Goal: Task Accomplishment & Management: Manage account settings

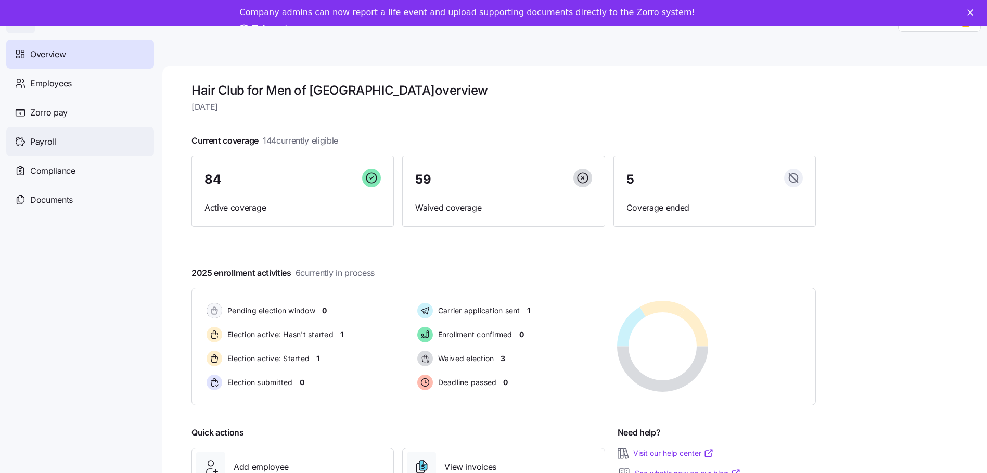
click at [35, 143] on span "Payroll" at bounding box center [43, 141] width 26 height 13
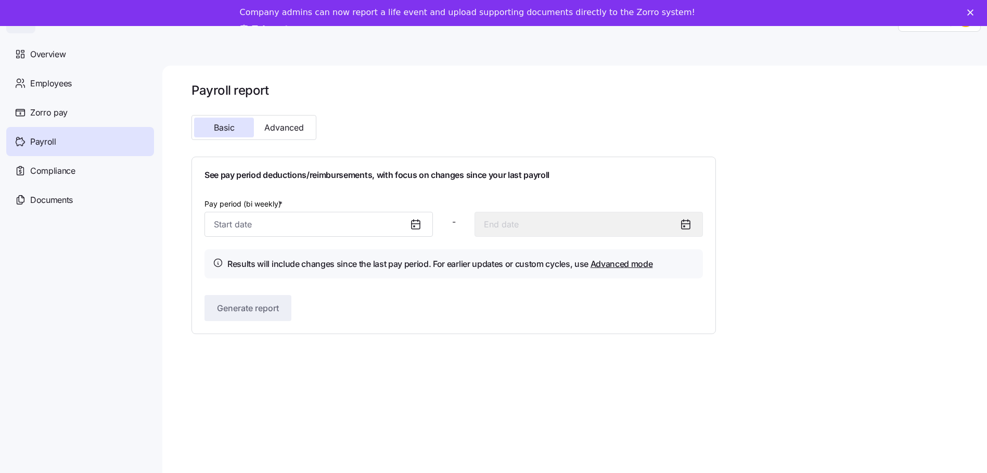
click at [35, 143] on span "Payroll" at bounding box center [43, 141] width 26 height 13
click at [290, 127] on span "Advanced" at bounding box center [284, 127] width 40 height 8
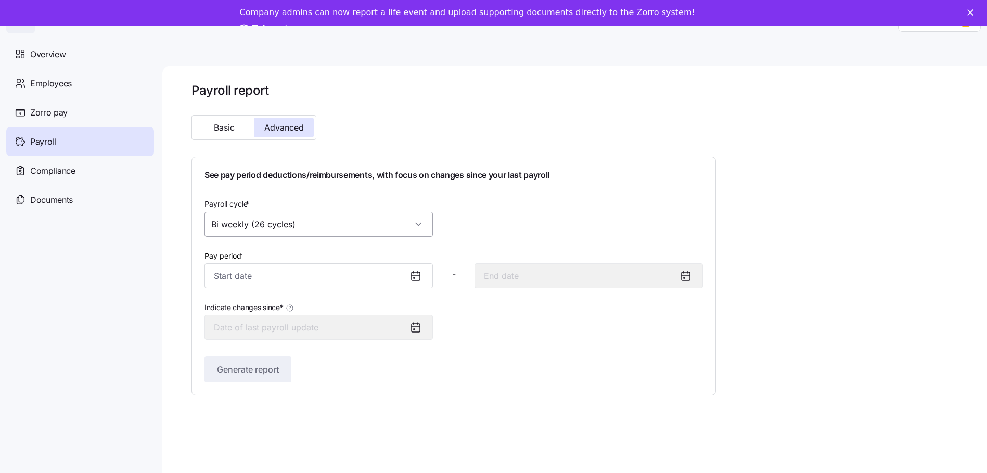
click at [358, 220] on input "Bi weekly (26 cycles)" at bounding box center [319, 224] width 228 height 25
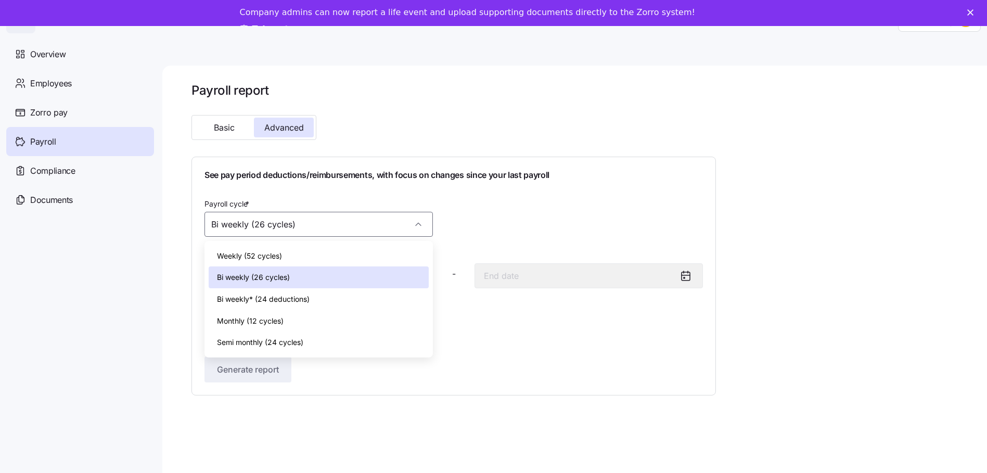
click at [301, 316] on div "Monthly (12 cycles)" at bounding box center [319, 321] width 220 height 22
type input "Monthly (12 cycles)"
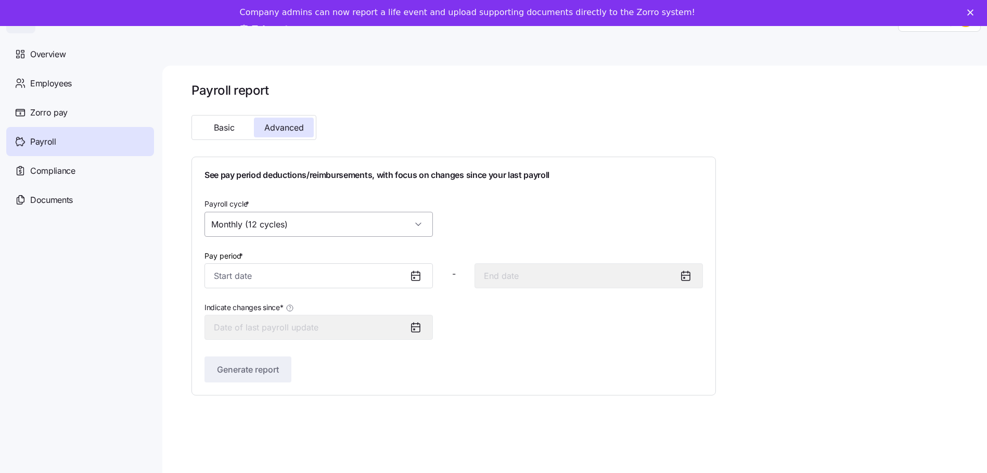
click at [329, 225] on input "Monthly (12 cycles)" at bounding box center [319, 224] width 228 height 25
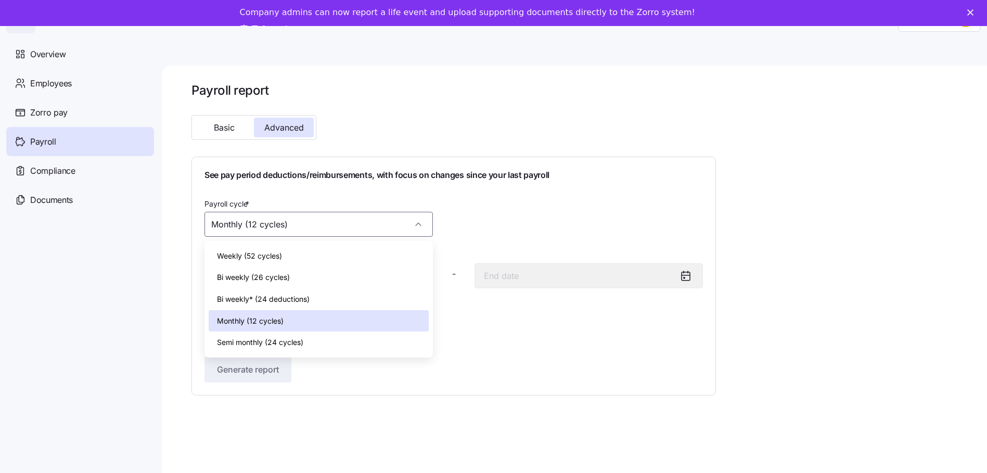
click at [298, 320] on div "Monthly (12 cycles)" at bounding box center [319, 321] width 220 height 22
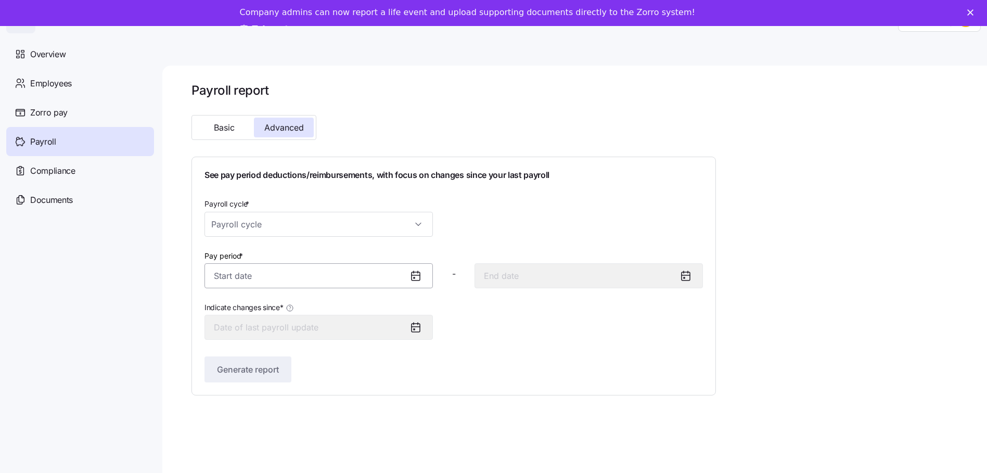
click at [266, 275] on input "Pay period *" at bounding box center [319, 275] width 228 height 25
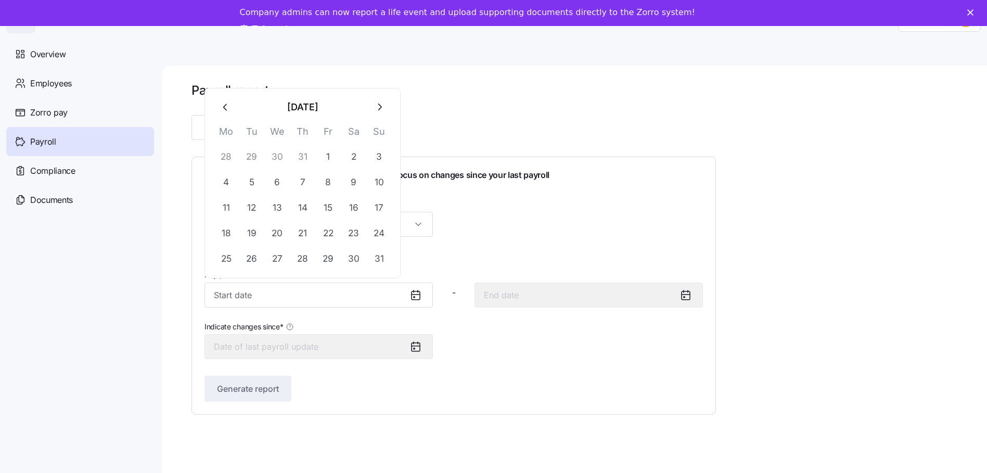
click at [329, 142] on th "Fr" at bounding box center [328, 134] width 26 height 20
click at [326, 156] on button "1" at bounding box center [328, 156] width 25 height 25
type input "[DATE]"
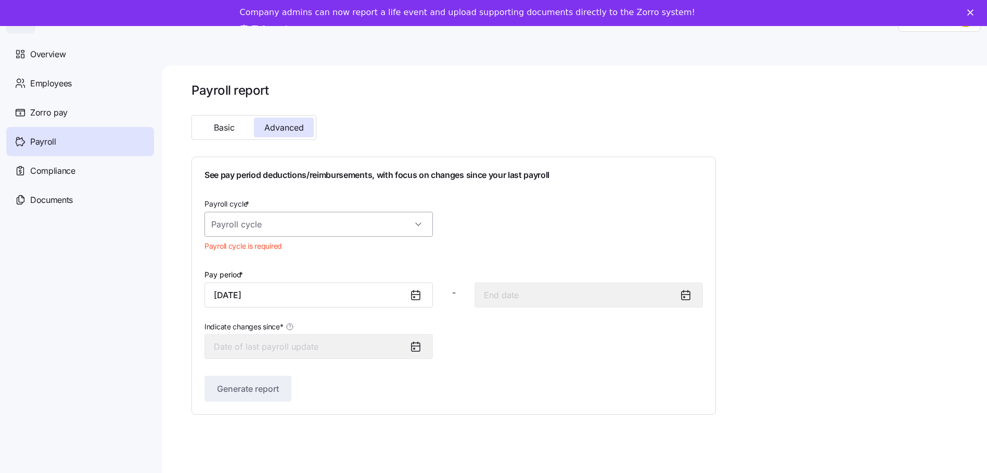
click at [294, 222] on input "Payroll cycle *" at bounding box center [319, 224] width 228 height 25
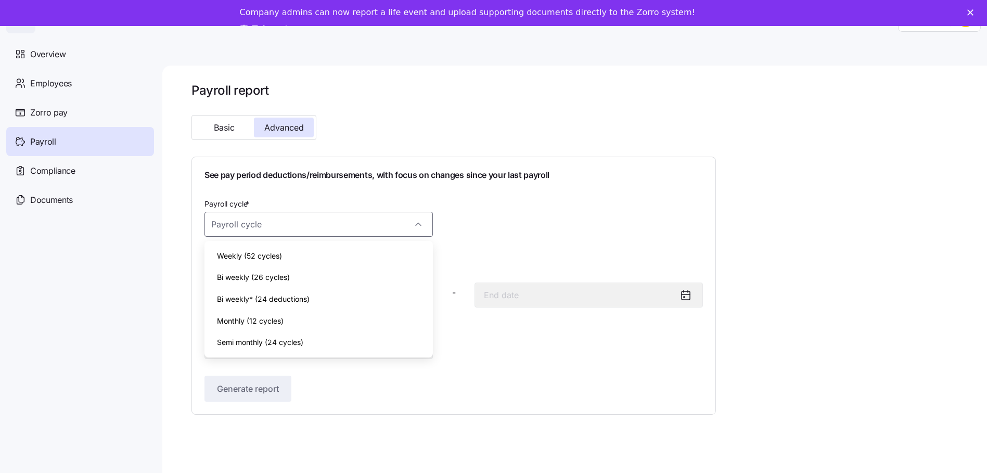
click at [269, 321] on span "Monthly (12 cycles)" at bounding box center [250, 320] width 67 height 11
type input "[DATE]"
type input "Monthly (12 cycles)"
type input "[DATE]"
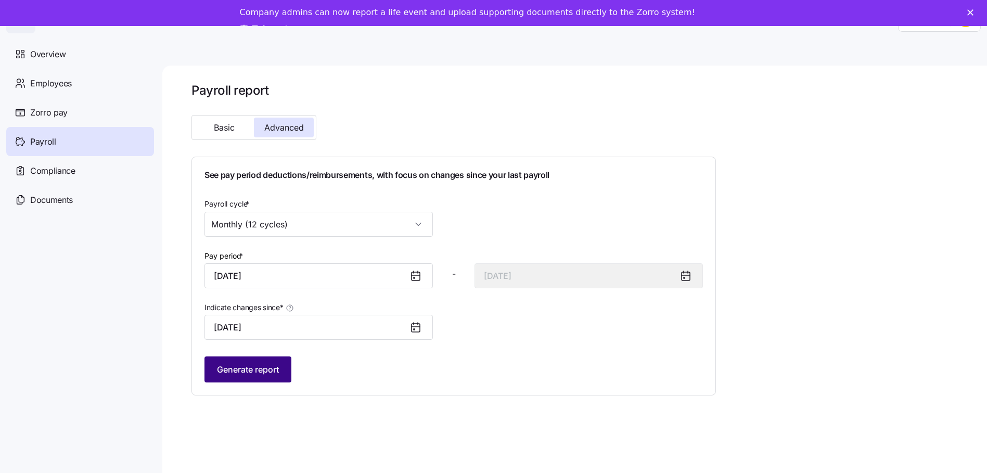
click at [250, 381] on button "Generate report" at bounding box center [248, 370] width 87 height 26
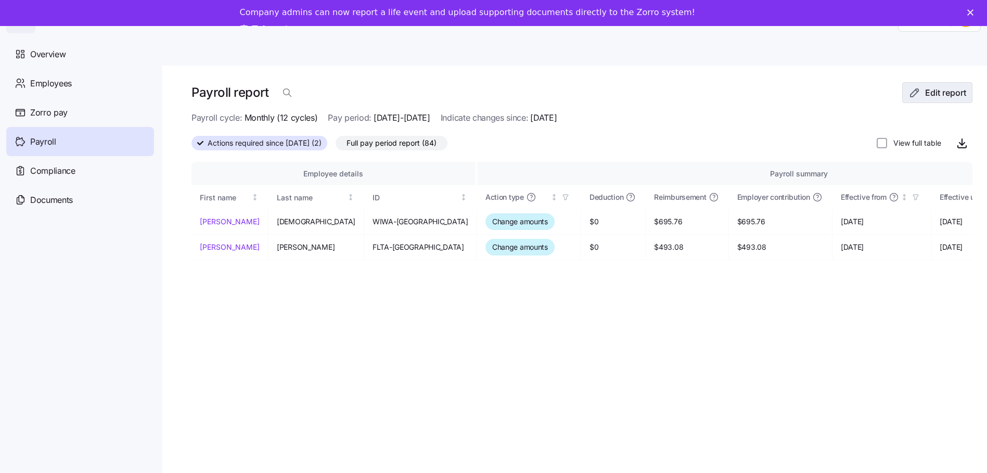
click at [938, 93] on span "Edit report" at bounding box center [945, 92] width 41 height 12
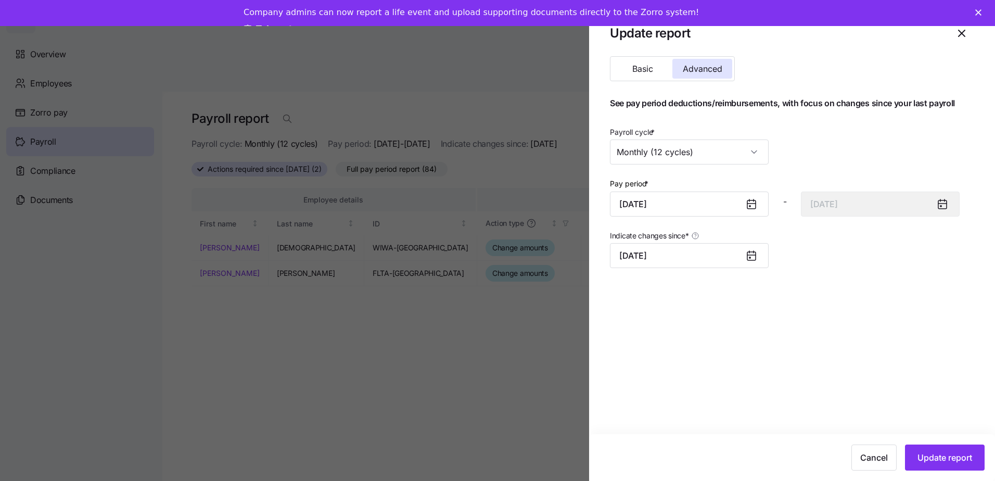
click at [751, 202] on icon at bounding box center [751, 204] width 8 height 8
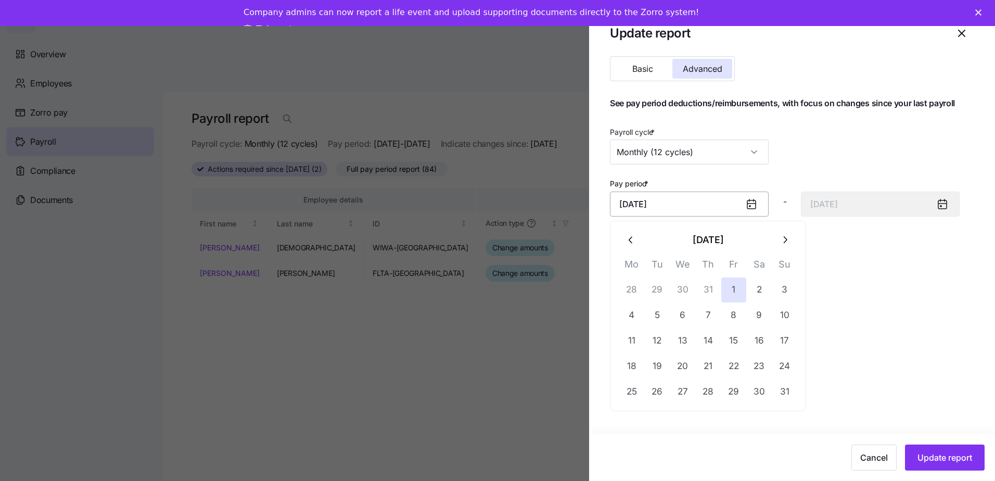
click at [717, 202] on input "[DATE]" at bounding box center [689, 204] width 159 height 25
click at [634, 238] on icon "button" at bounding box center [631, 239] width 11 height 11
click at [662, 290] on button "1" at bounding box center [657, 289] width 25 height 25
type input "[DATE]"
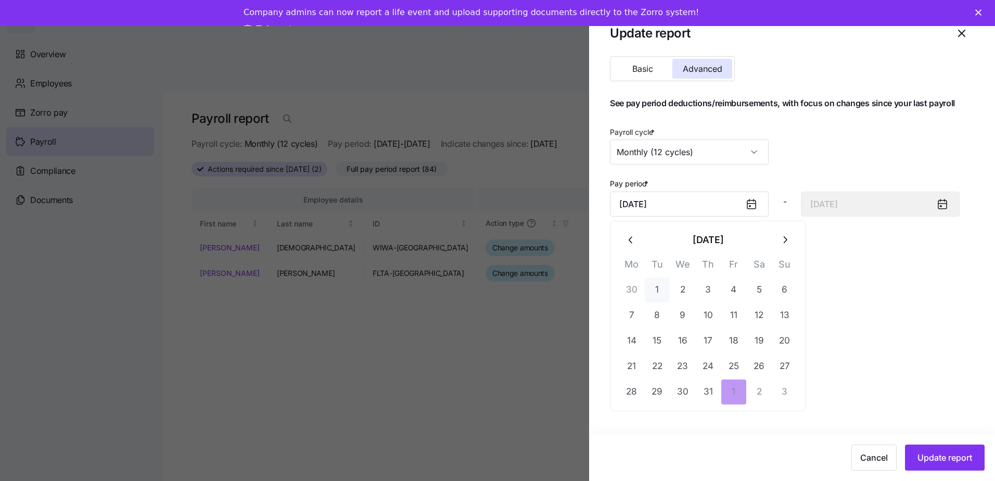
type input "[DATE]"
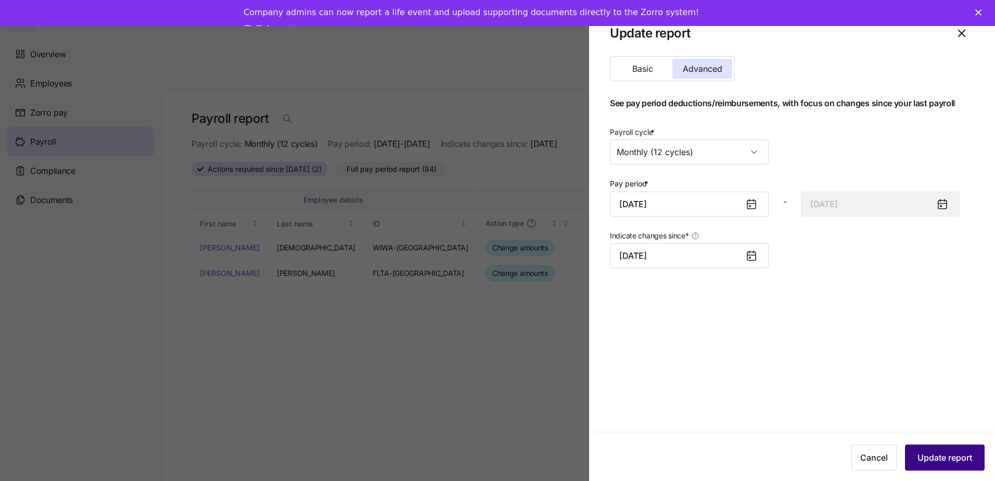
click at [923, 450] on button "Update report" at bounding box center [945, 457] width 80 height 26
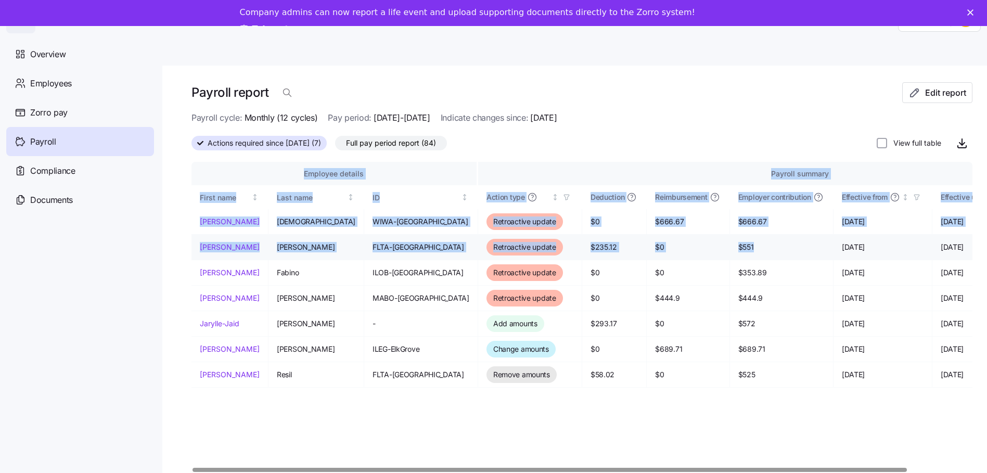
drag, startPoint x: 187, startPoint y: 271, endPoint x: 693, endPoint y: 256, distance: 505.6
click at [693, 256] on div "Payroll report Edit report Payroll cycle: Monthly (12 cycles) Pay period: [DATE…" at bounding box center [574, 283] width 825 height 434
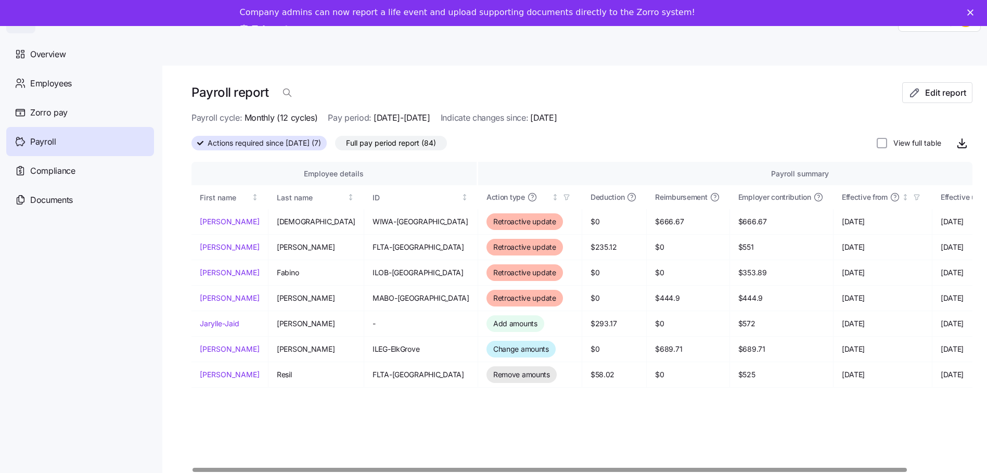
click at [182, 279] on div "Payroll report Edit report Payroll cycle: Monthly (12 cycles) Pay period: [DATE…" at bounding box center [574, 283] width 825 height 434
drag, startPoint x: 685, startPoint y: 273, endPoint x: 657, endPoint y: 270, distance: 28.8
click at [730, 270] on td "$353.89" at bounding box center [782, 273] width 104 height 26
click at [739, 272] on span "$353.89" at bounding box center [782, 273] width 86 height 10
copy span "353.89"
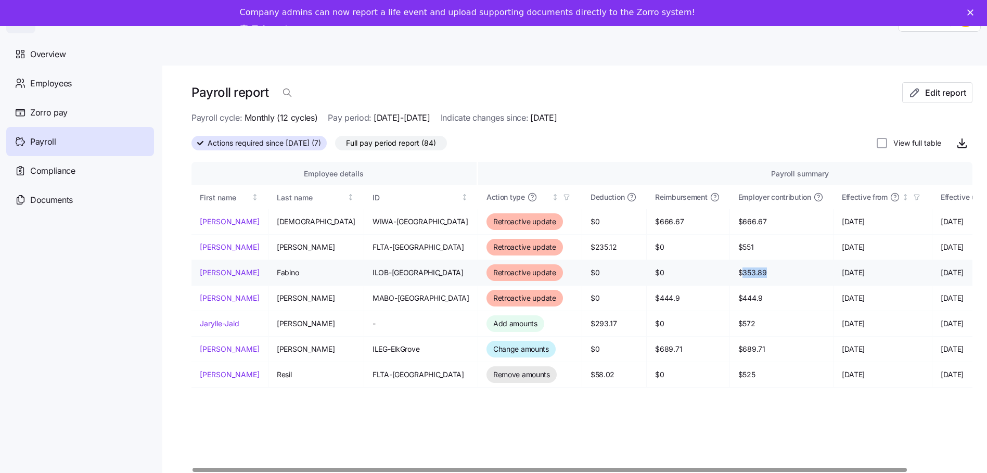
drag, startPoint x: 764, startPoint y: 273, endPoint x: 802, endPoint y: 274, distance: 38.0
click at [842, 274] on span "[DATE]" at bounding box center [883, 273] width 82 height 10
drag, startPoint x: 659, startPoint y: 223, endPoint x: 642, endPoint y: 150, distance: 74.5
click at [739, 221] on span "$666.67" at bounding box center [782, 222] width 86 height 10
copy span "$666.67"
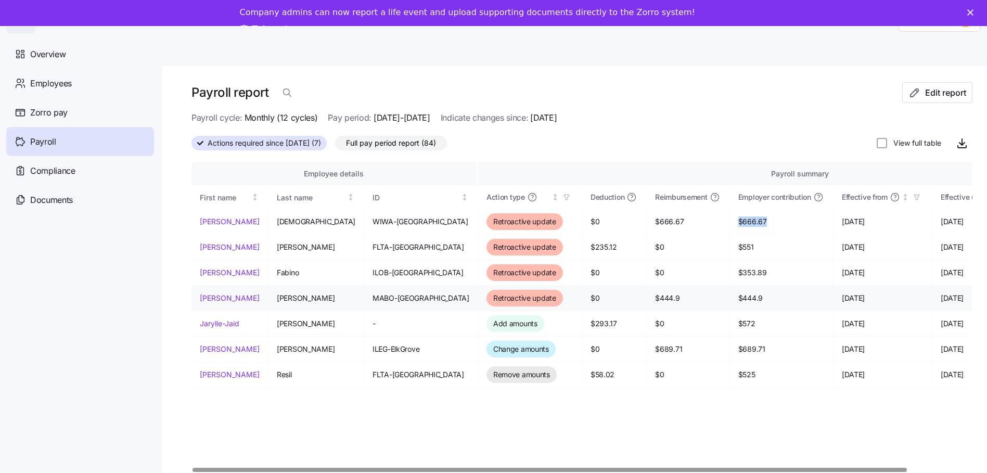
drag, startPoint x: 762, startPoint y: 298, endPoint x: 807, endPoint y: 296, distance: 45.3
click at [834, 296] on td "[DATE]" at bounding box center [883, 299] width 99 height 26
click at [63, 86] on span "Employees" at bounding box center [51, 83] width 42 height 13
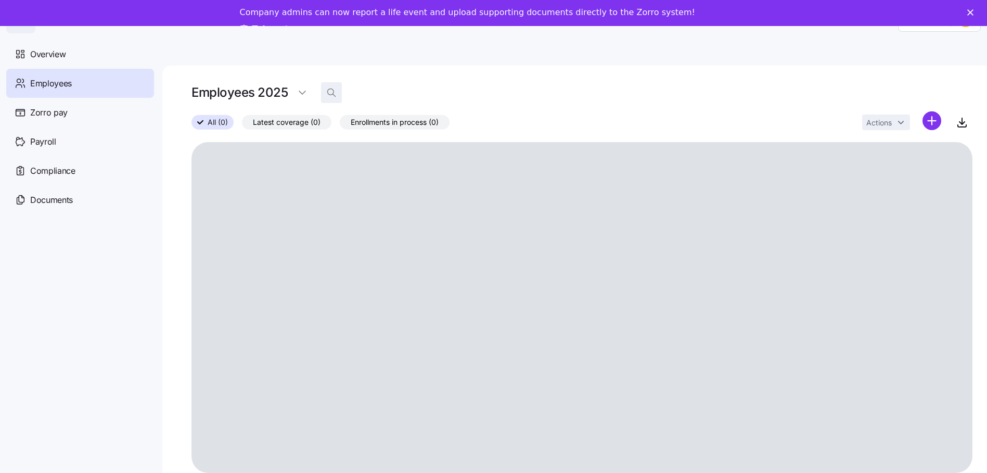
click at [331, 90] on icon "button" at bounding box center [331, 92] width 10 height 10
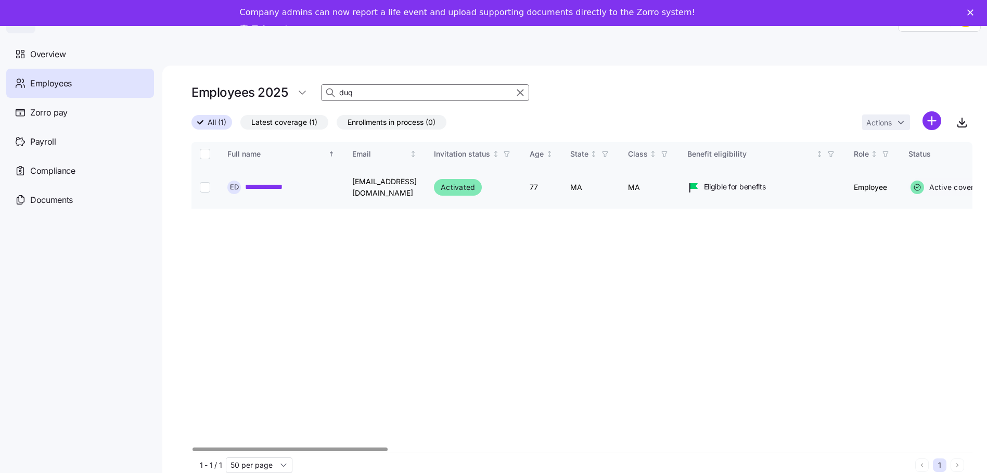
type input "duq"
click at [282, 186] on link "**********" at bounding box center [272, 187] width 55 height 10
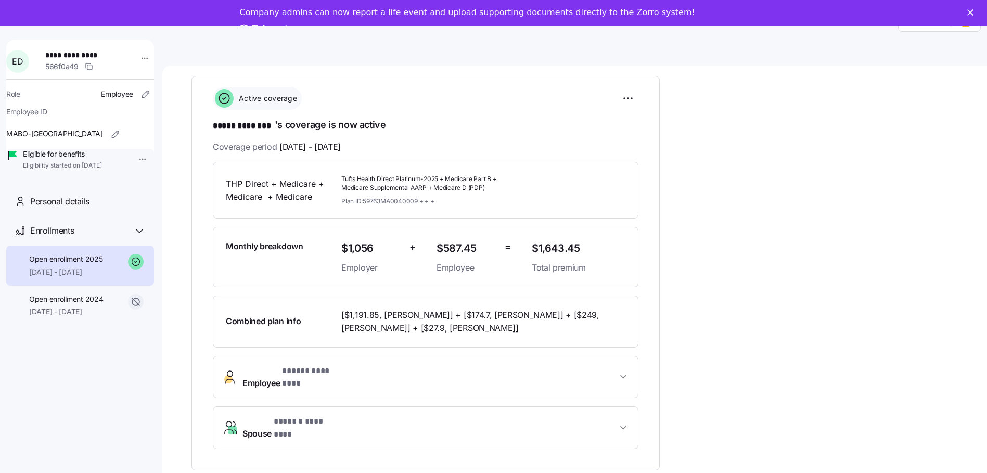
scroll to position [156, 0]
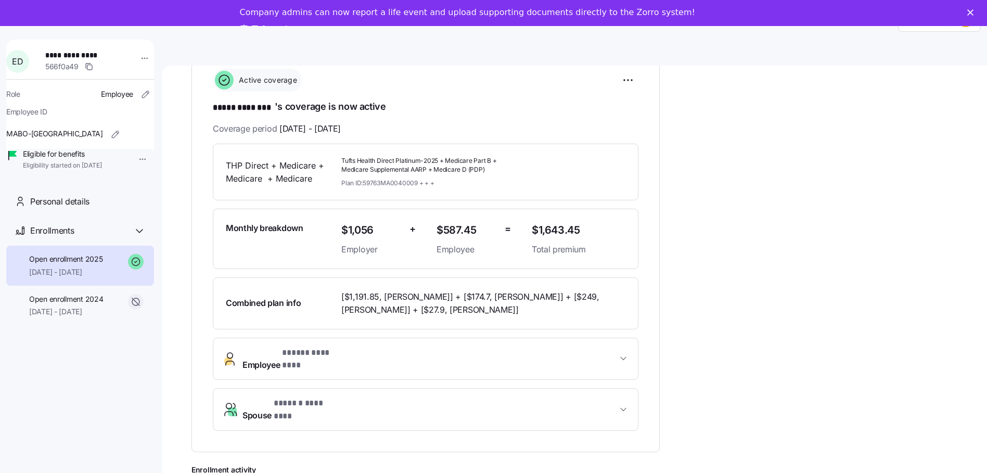
click at [600, 345] on button "Employee * ***** ******** *" at bounding box center [425, 359] width 425 height 42
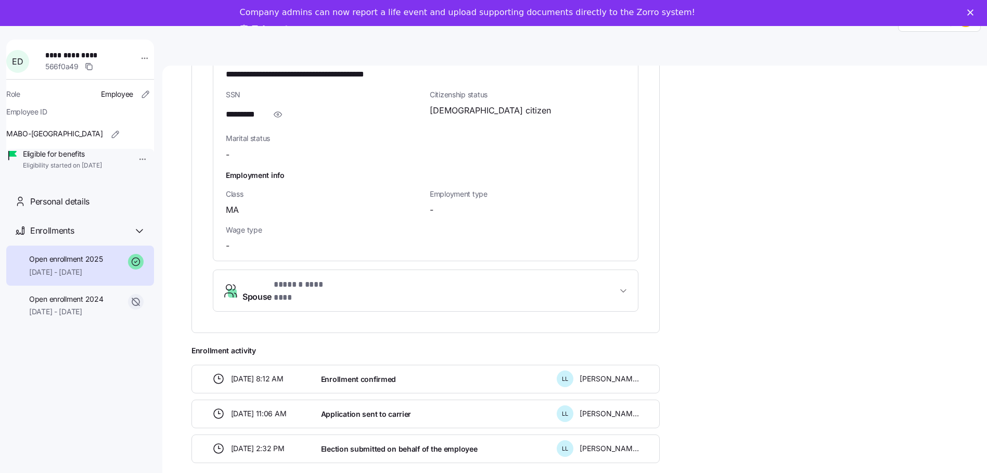
scroll to position [806, 0]
click at [615, 282] on span "Spouse * ****** ******** *" at bounding box center [430, 290] width 375 height 25
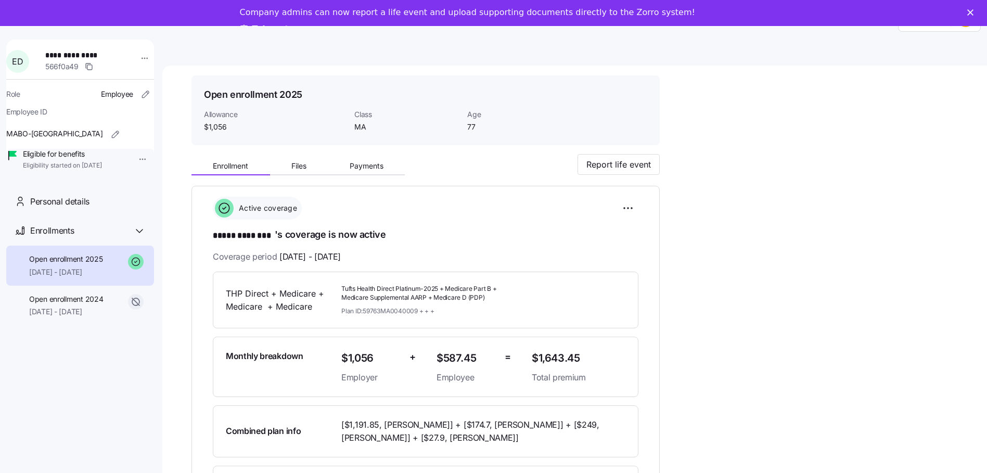
scroll to position [104, 0]
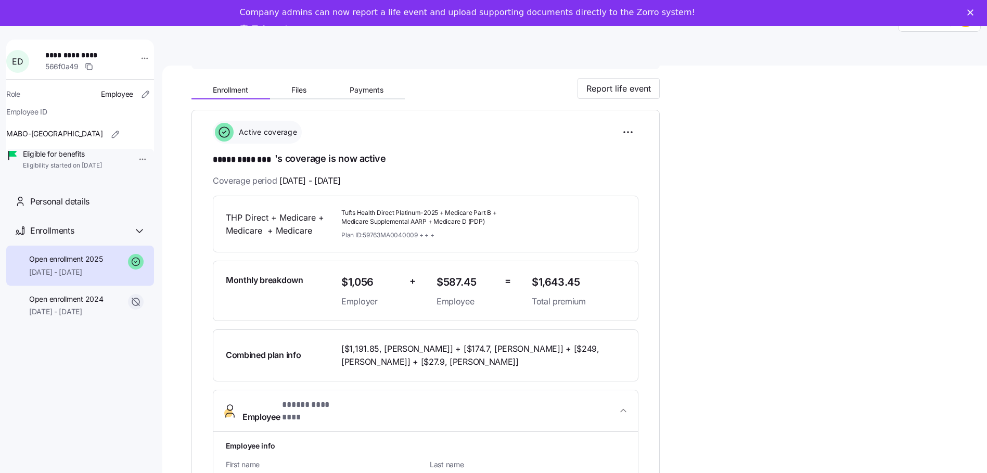
click at [552, 132] on div "Active coverage" at bounding box center [426, 132] width 426 height 23
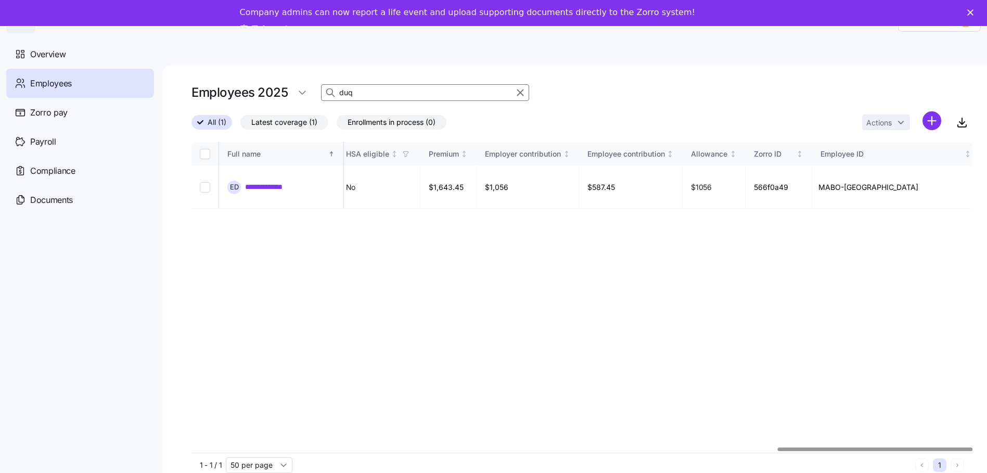
scroll to position [0, 2378]
click at [945, 451] on div at bounding box center [877, 450] width 195 height 4
